Goal: Information Seeking & Learning: Learn about a topic

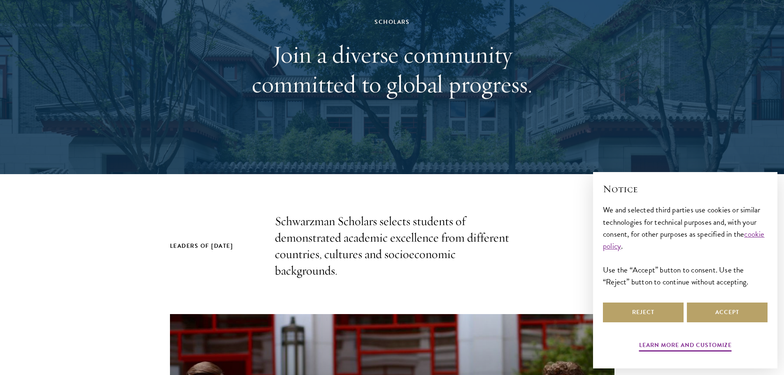
scroll to position [81, 0]
click at [721, 316] on button "Accept" at bounding box center [727, 312] width 81 height 20
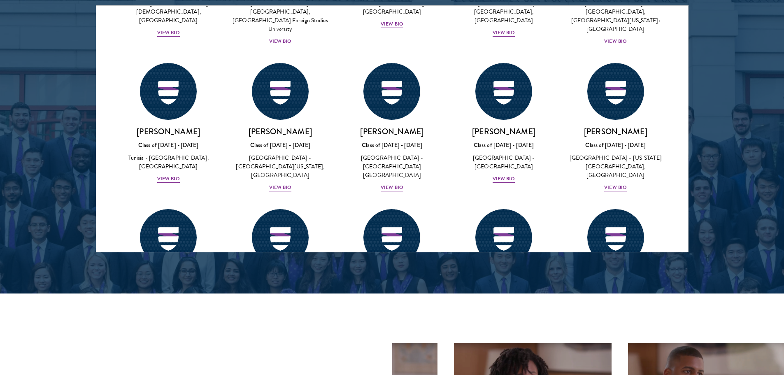
scroll to position [3158, 0]
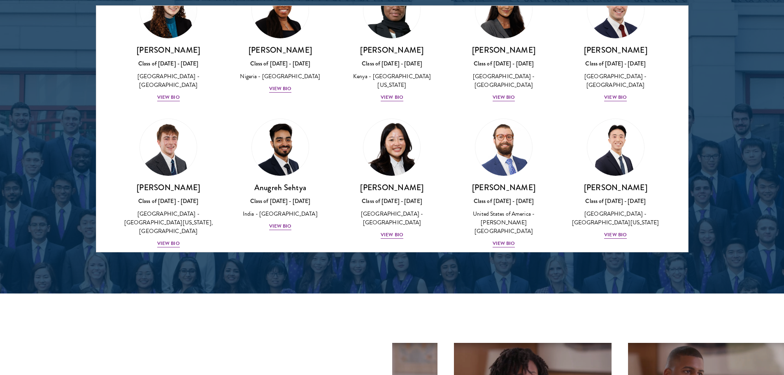
click at [701, 290] on div at bounding box center [392, 43] width 784 height 501
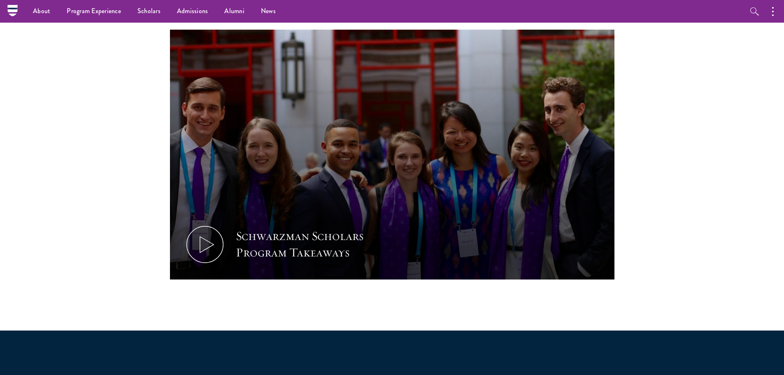
scroll to position [0, 0]
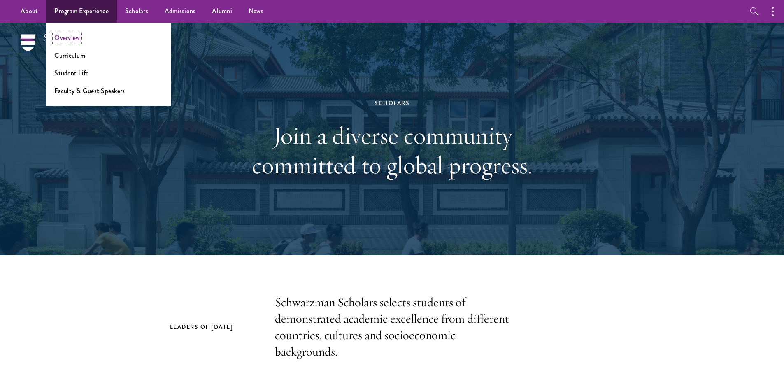
click at [78, 34] on link "Overview" at bounding box center [67, 37] width 26 height 9
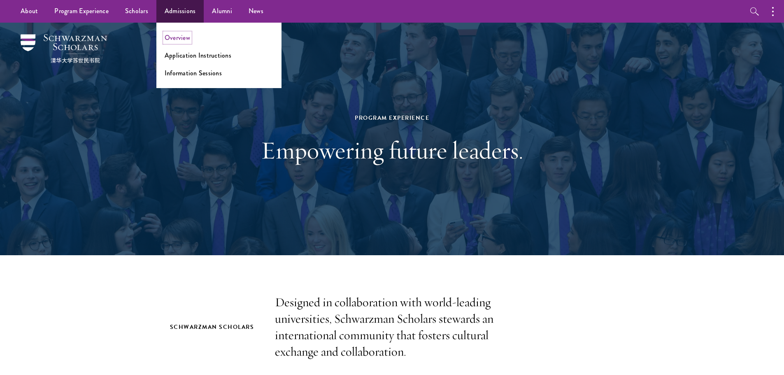
click at [186, 40] on link "Overview" at bounding box center [178, 37] width 26 height 9
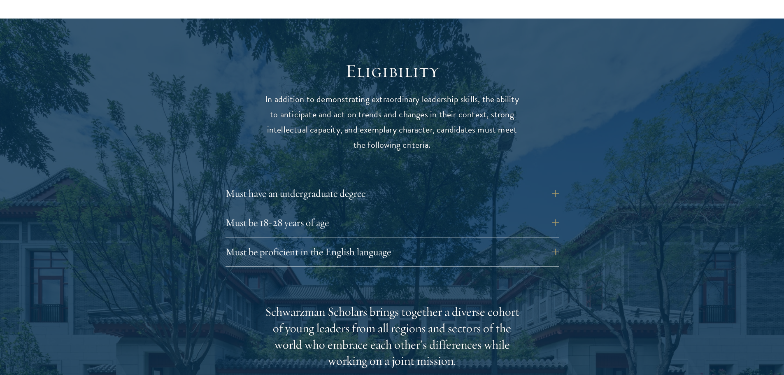
scroll to position [1045, 0]
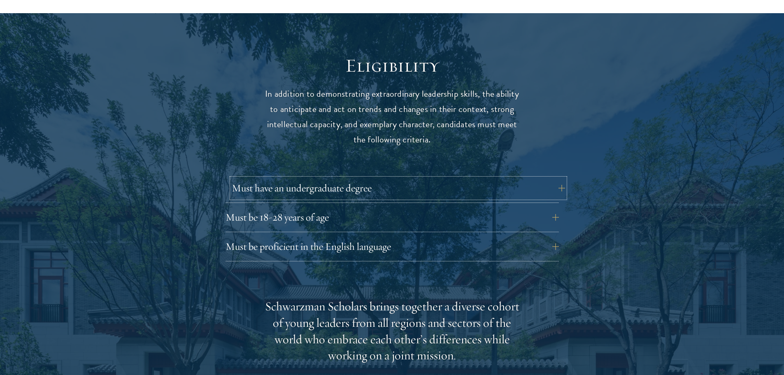
click at [462, 178] on button "Must have an undergraduate degree" at bounding box center [398, 188] width 333 height 20
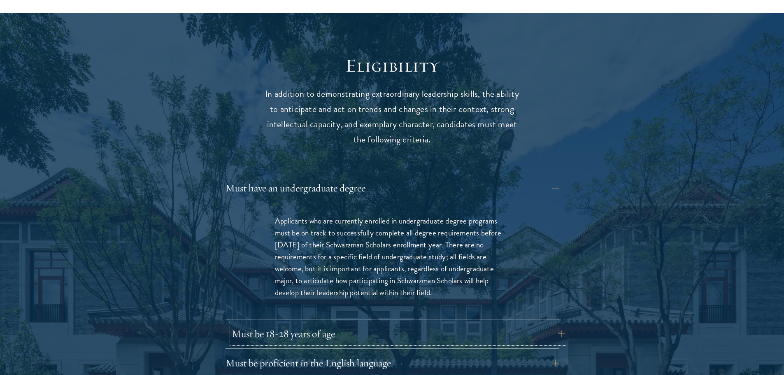
click at [537, 324] on button "Must be 18-28 years of age" at bounding box center [398, 334] width 333 height 20
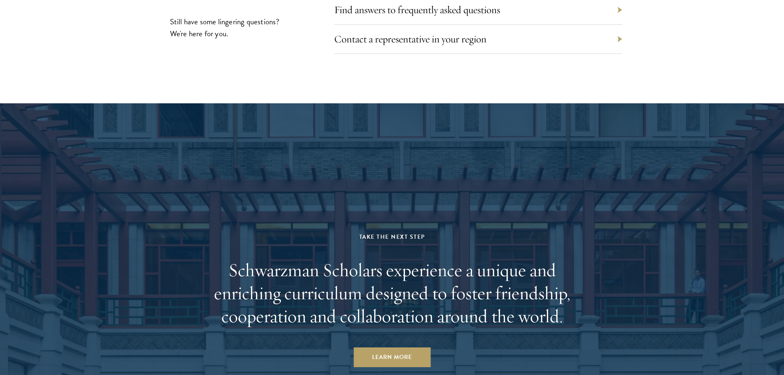
scroll to position [4161, 0]
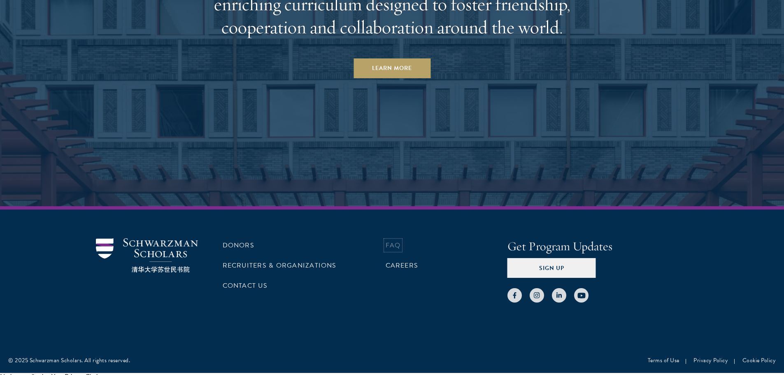
click at [396, 240] on link "FAQ" at bounding box center [393, 245] width 15 height 10
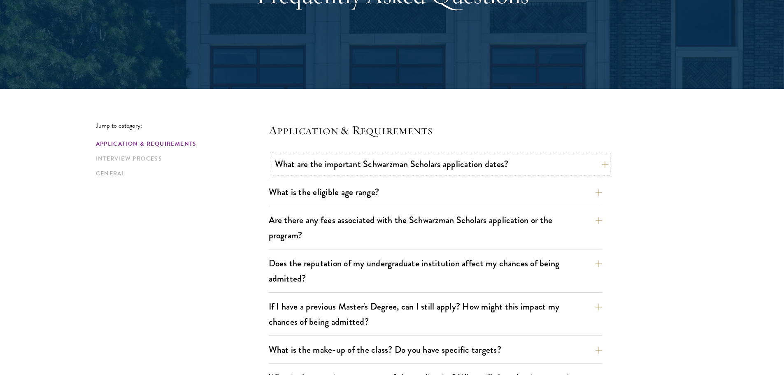
click at [544, 162] on button "What are the important Schwarzman Scholars application dates?" at bounding box center [441, 164] width 333 height 19
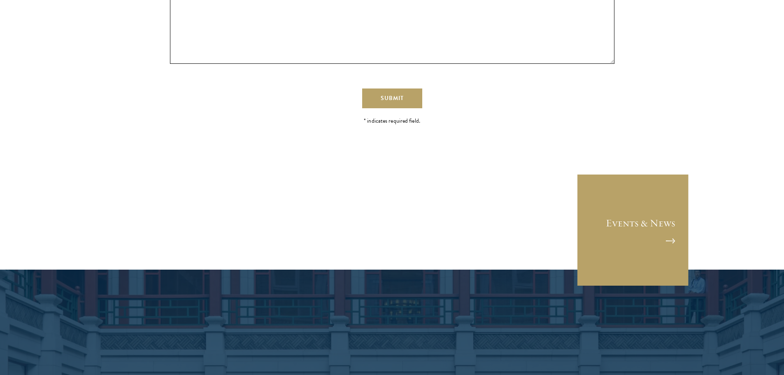
scroll to position [2038, 0]
